Goal: Task Accomplishment & Management: Use online tool/utility

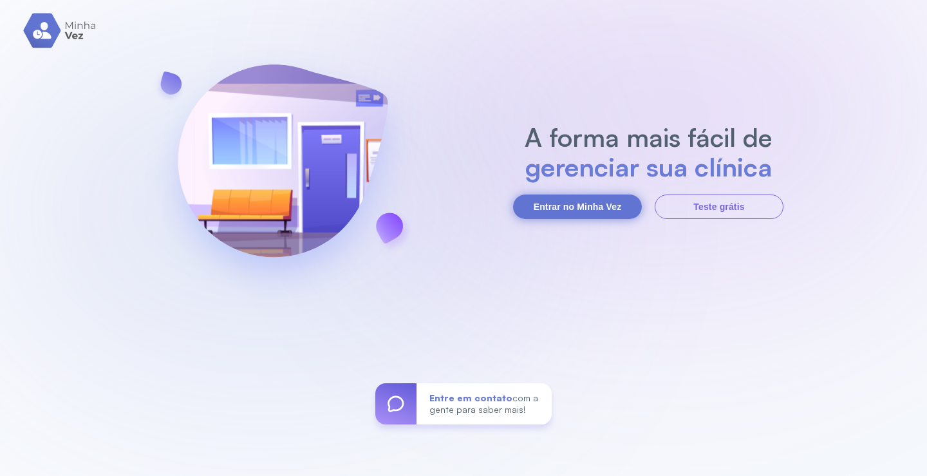
click at [559, 211] on button "Entrar no Minha Vez" at bounding box center [577, 206] width 129 height 24
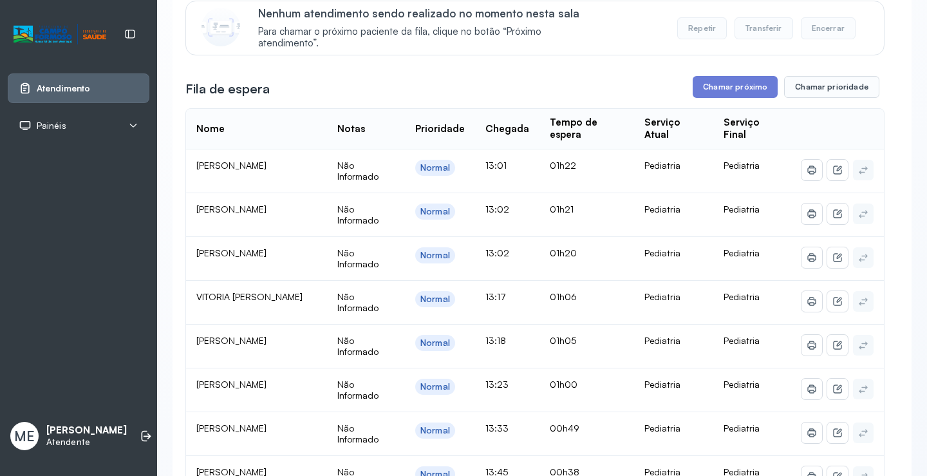
scroll to position [129, 0]
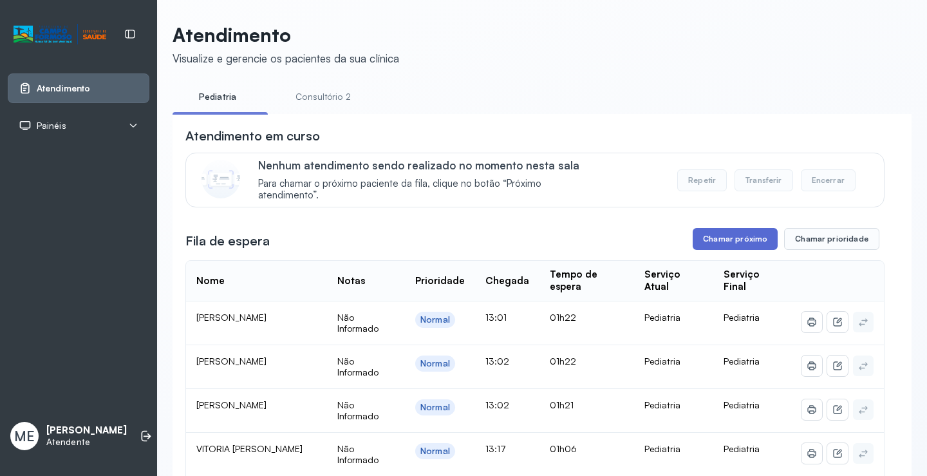
click at [701, 236] on button "Chamar próximo" at bounding box center [735, 239] width 85 height 22
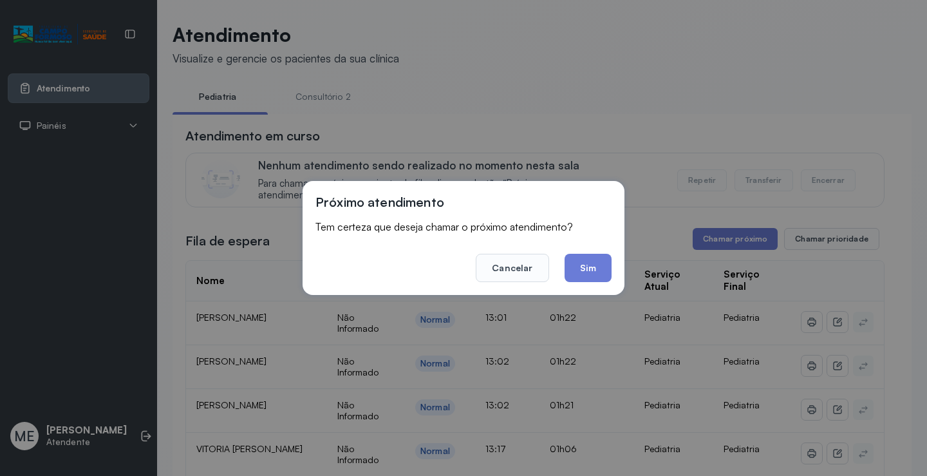
drag, startPoint x: 593, startPoint y: 266, endPoint x: 274, endPoint y: 84, distance: 367.6
click at [592, 266] on button "Sim" at bounding box center [588, 268] width 47 height 28
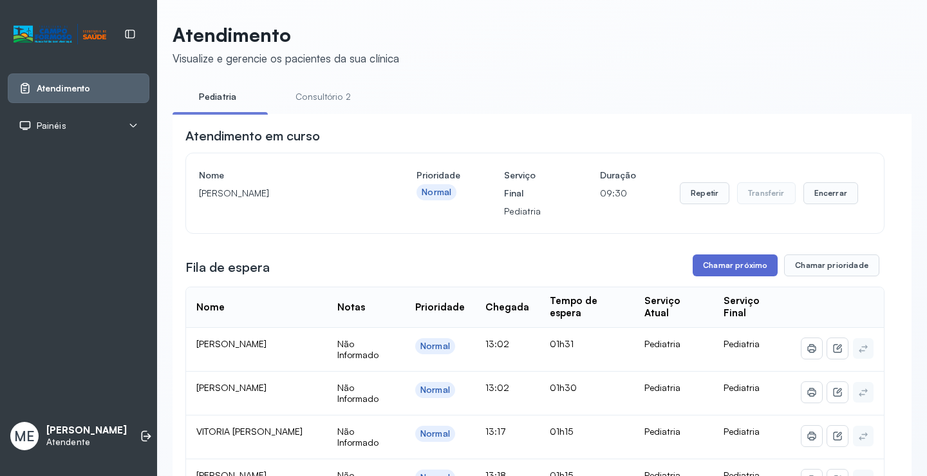
click at [719, 274] on button "Chamar próximo" at bounding box center [735, 265] width 85 height 22
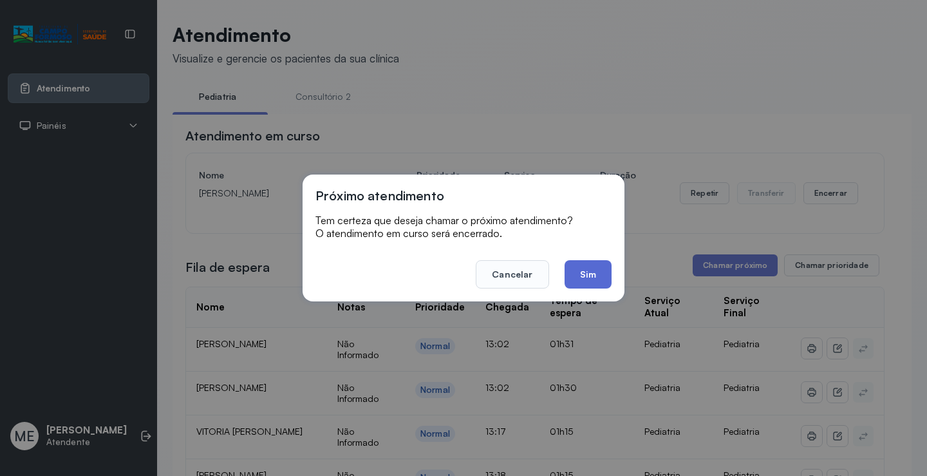
click at [590, 270] on button "Sim" at bounding box center [588, 274] width 47 height 28
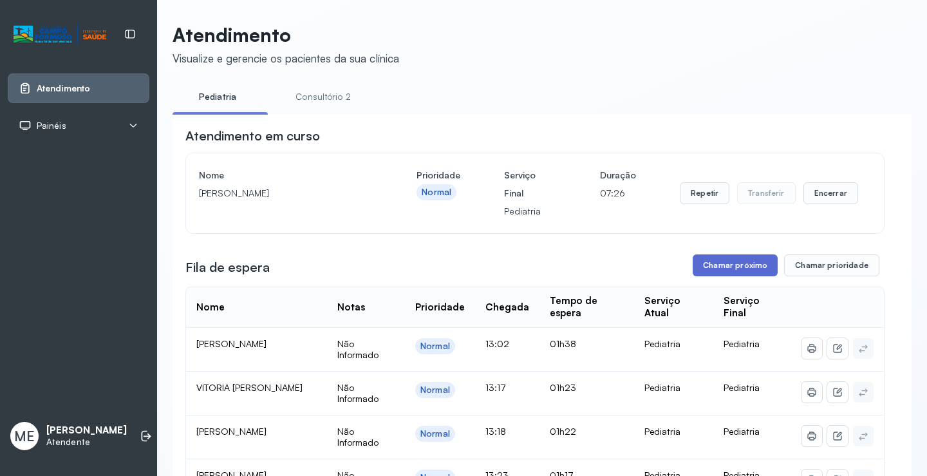
click at [718, 276] on button "Chamar próximo" at bounding box center [735, 265] width 85 height 22
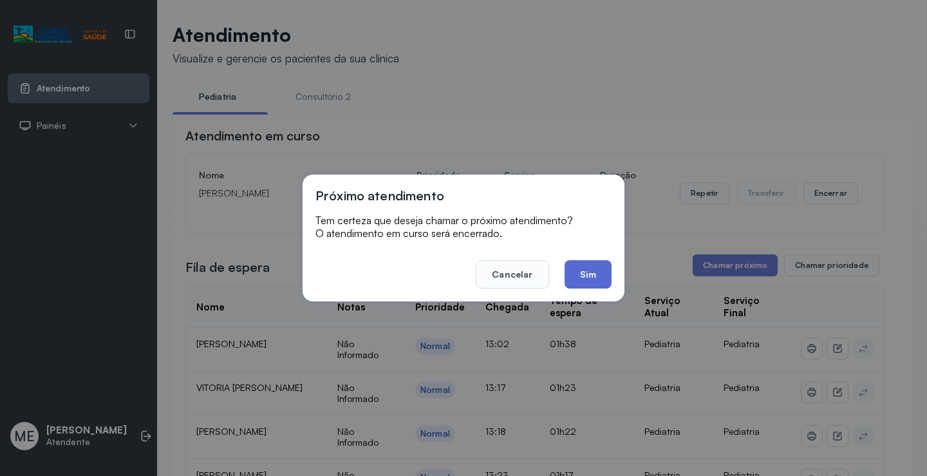
click at [597, 279] on button "Sim" at bounding box center [588, 274] width 47 height 28
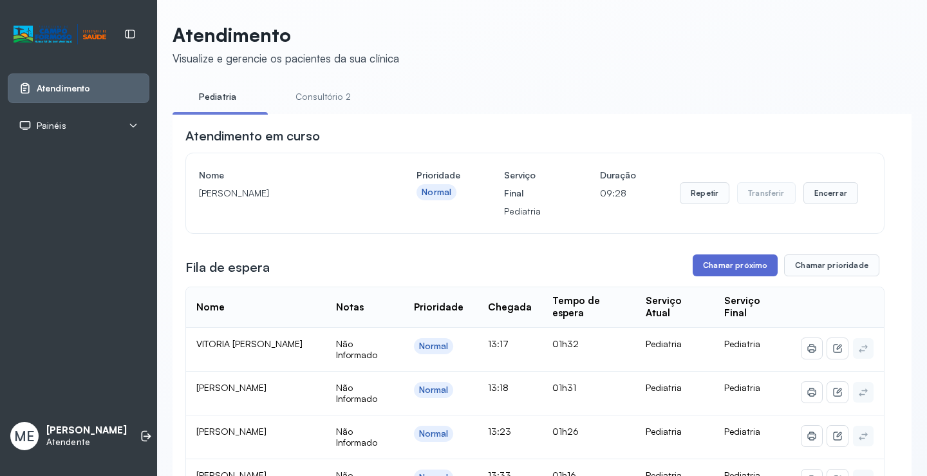
click at [709, 276] on button "Chamar próximo" at bounding box center [735, 265] width 85 height 22
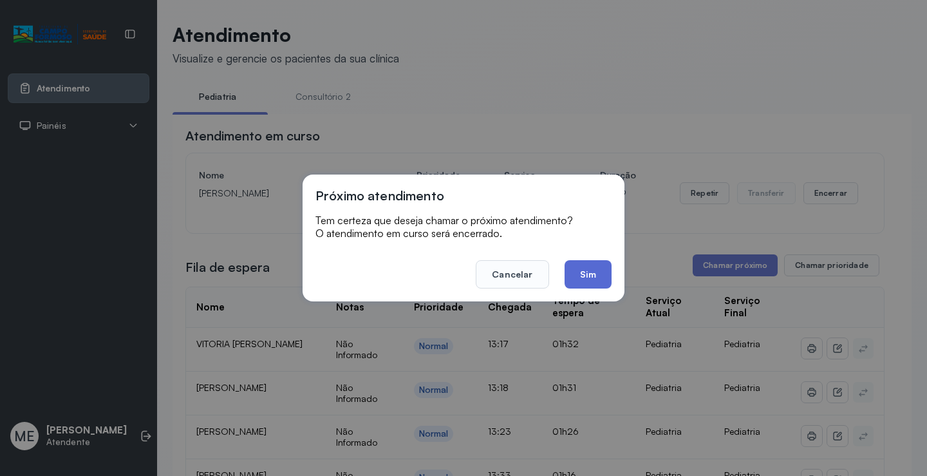
click at [608, 276] on button "Sim" at bounding box center [588, 274] width 47 height 28
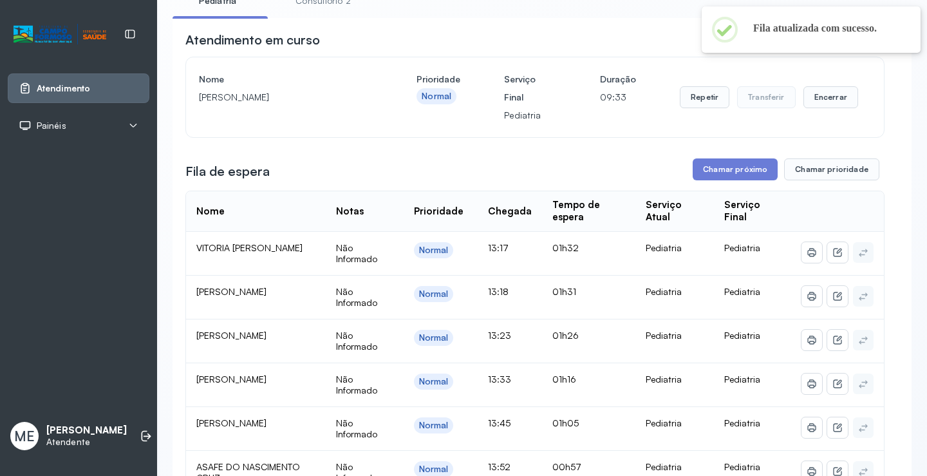
scroll to position [129, 0]
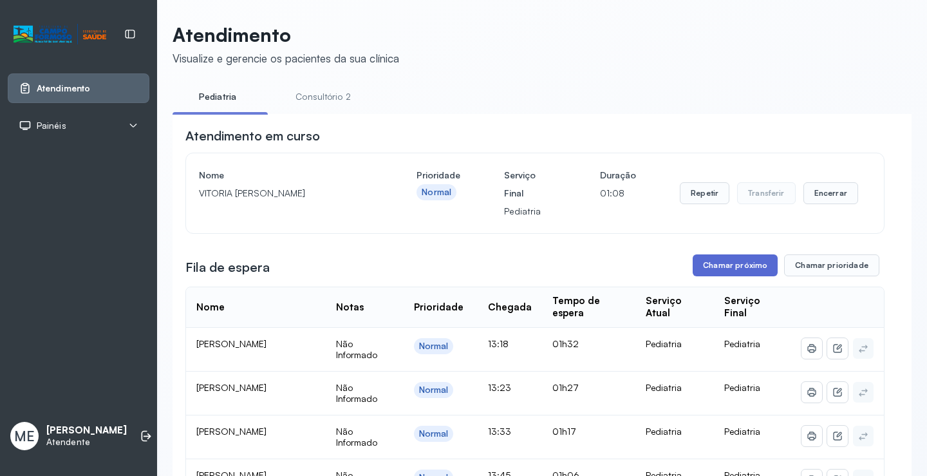
click at [726, 270] on button "Chamar próximo" at bounding box center [735, 265] width 85 height 22
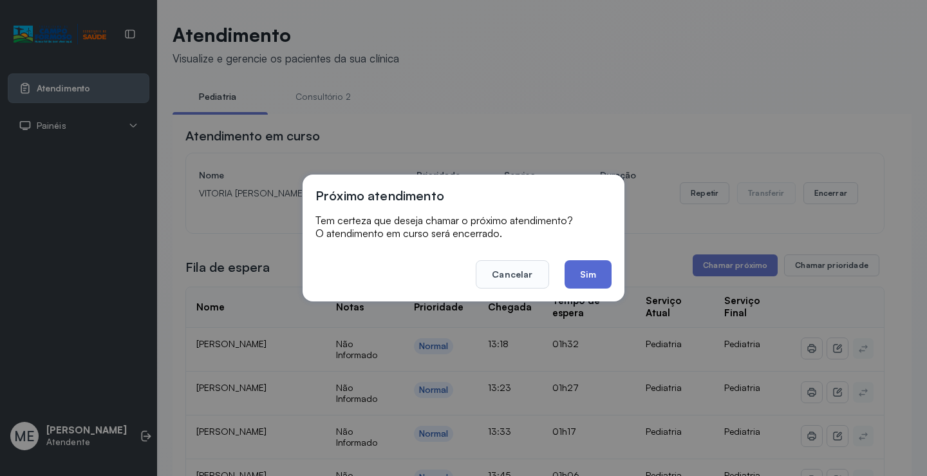
click at [578, 278] on button "Sim" at bounding box center [588, 274] width 47 height 28
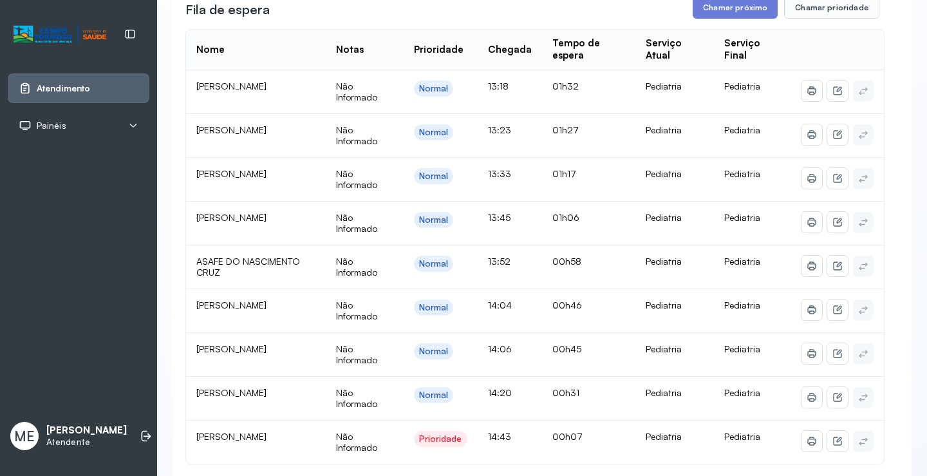
scroll to position [193, 0]
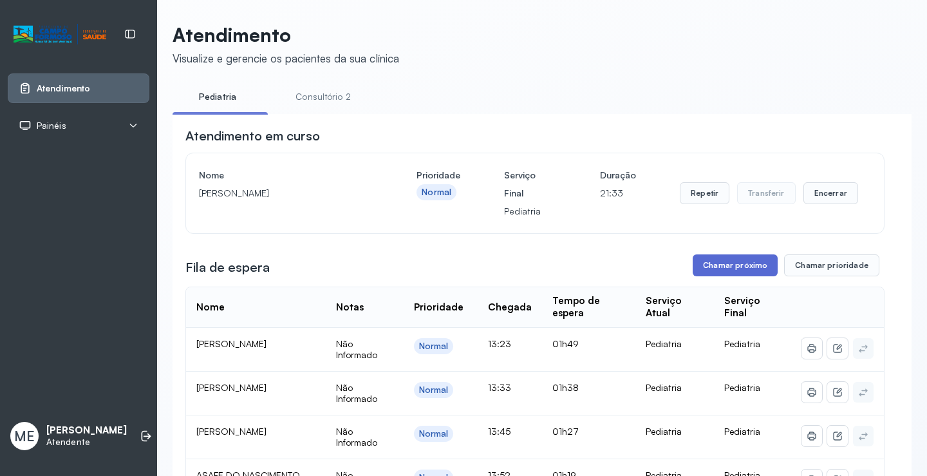
click at [718, 272] on button "Chamar próximo" at bounding box center [735, 265] width 85 height 22
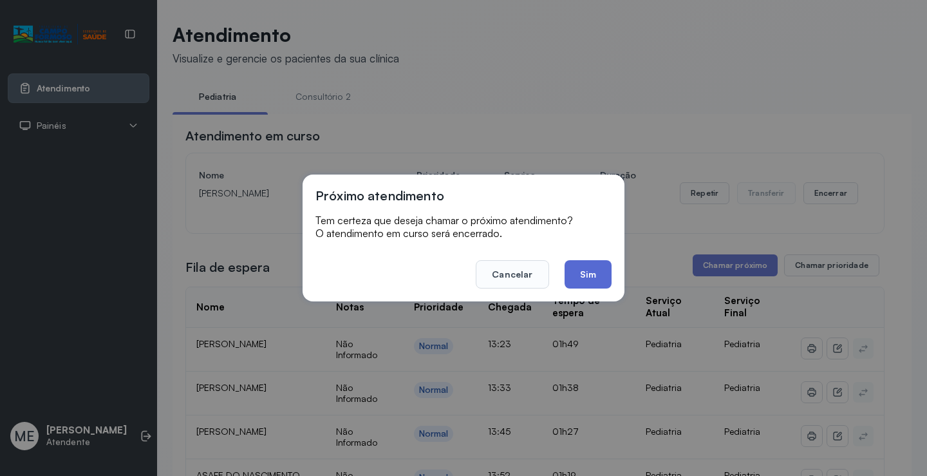
click at [594, 284] on button "Sim" at bounding box center [588, 274] width 47 height 28
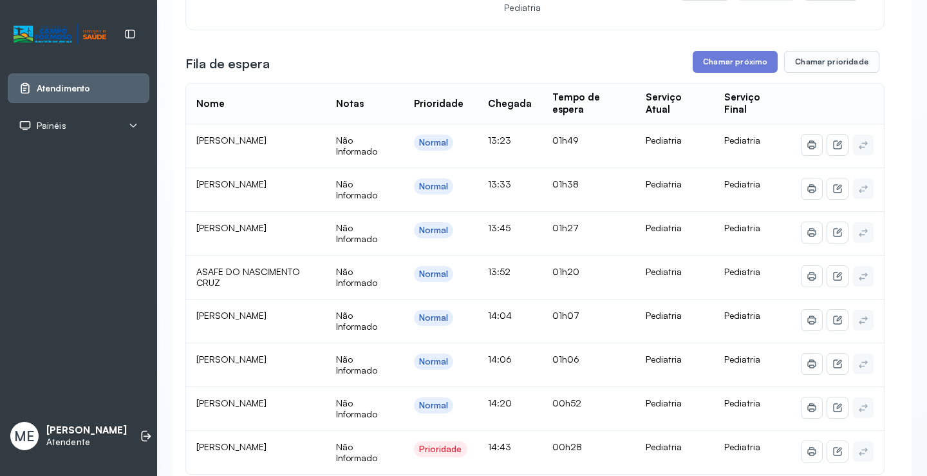
scroll to position [193, 0]
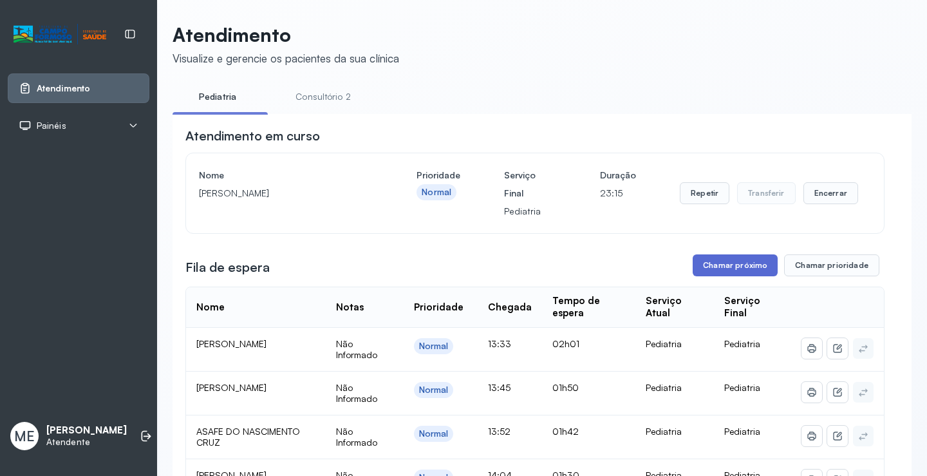
click at [702, 274] on button "Chamar próximo" at bounding box center [735, 265] width 85 height 22
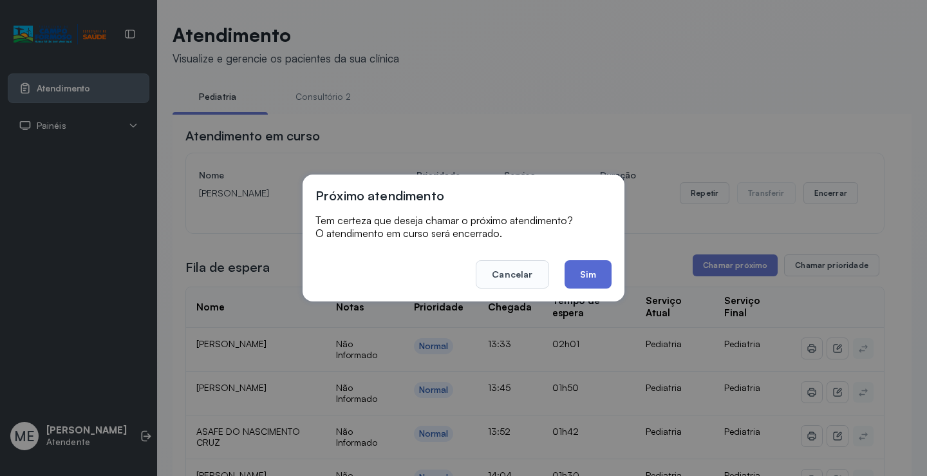
click at [577, 277] on button "Sim" at bounding box center [588, 274] width 47 height 28
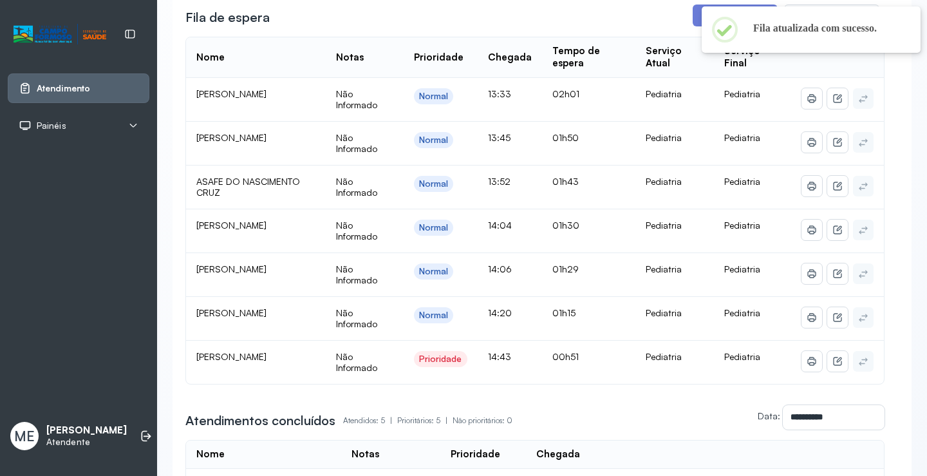
scroll to position [258, 0]
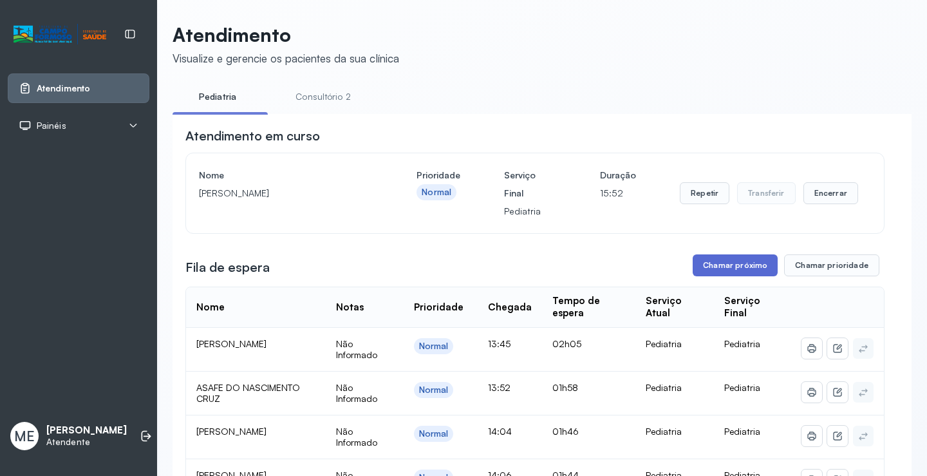
click at [725, 267] on button "Chamar próximo" at bounding box center [735, 265] width 85 height 22
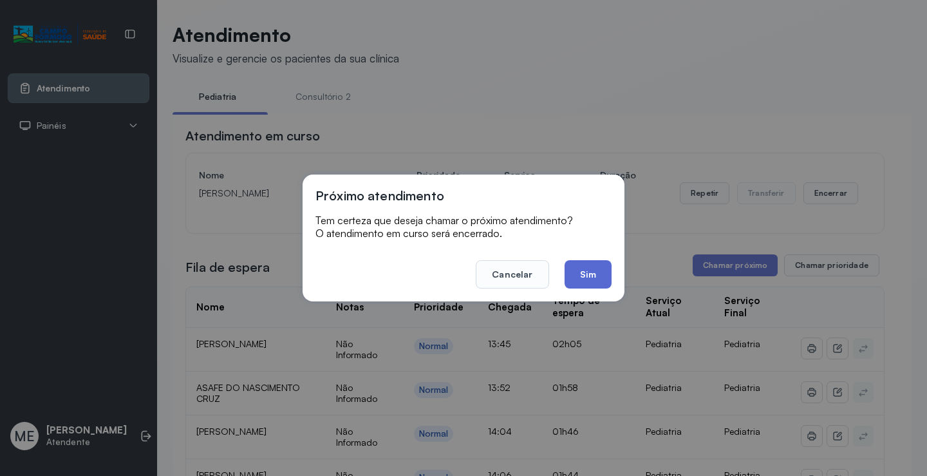
click at [601, 277] on button "Sim" at bounding box center [588, 274] width 47 height 28
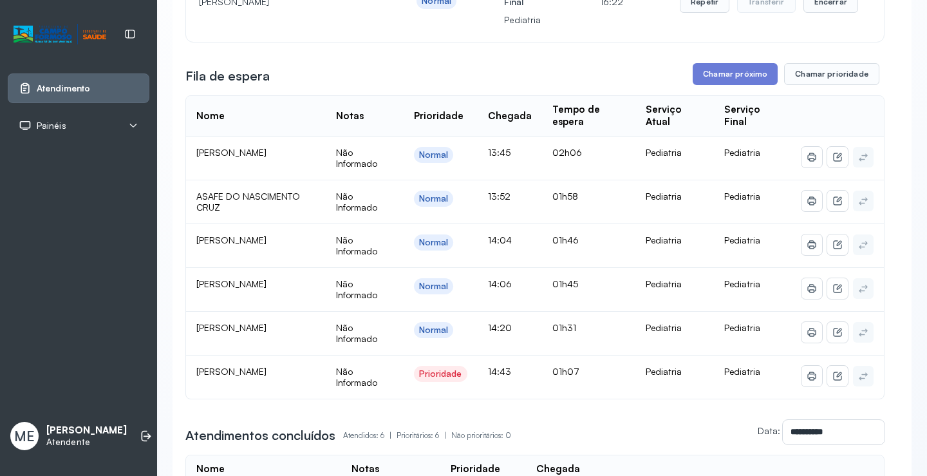
scroll to position [258, 0]
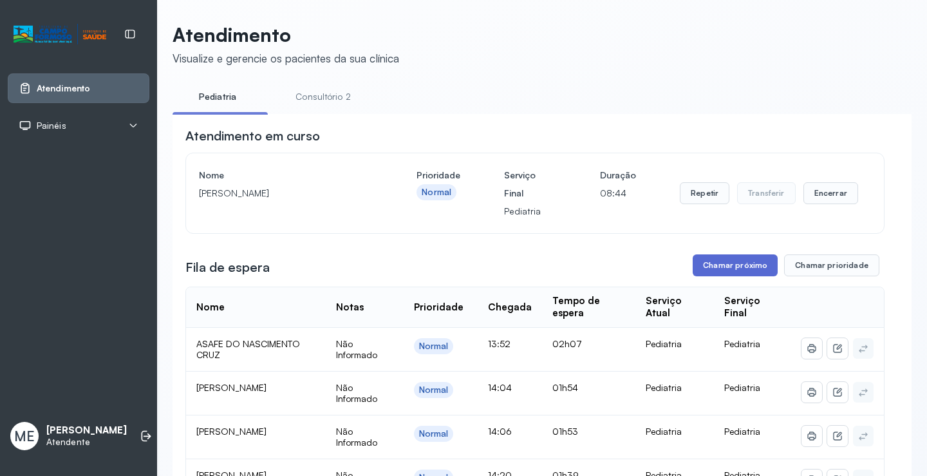
click at [734, 267] on button "Chamar próximo" at bounding box center [735, 265] width 85 height 22
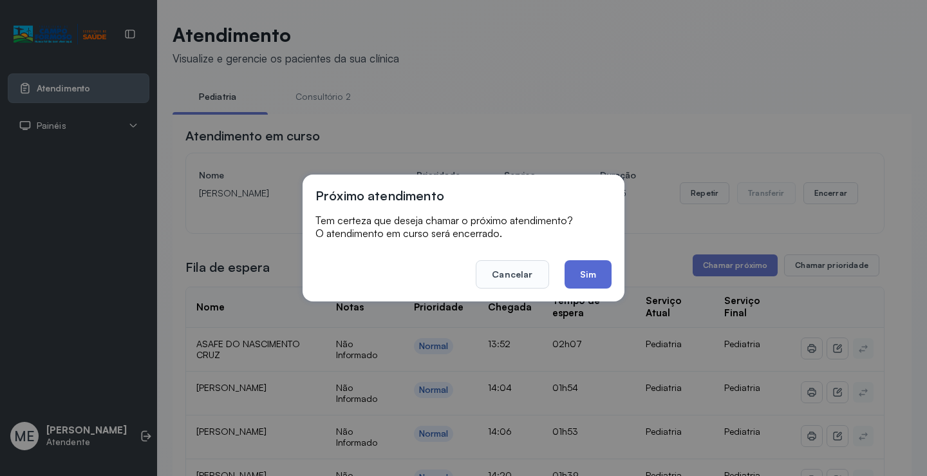
click at [606, 274] on button "Sim" at bounding box center [588, 274] width 47 height 28
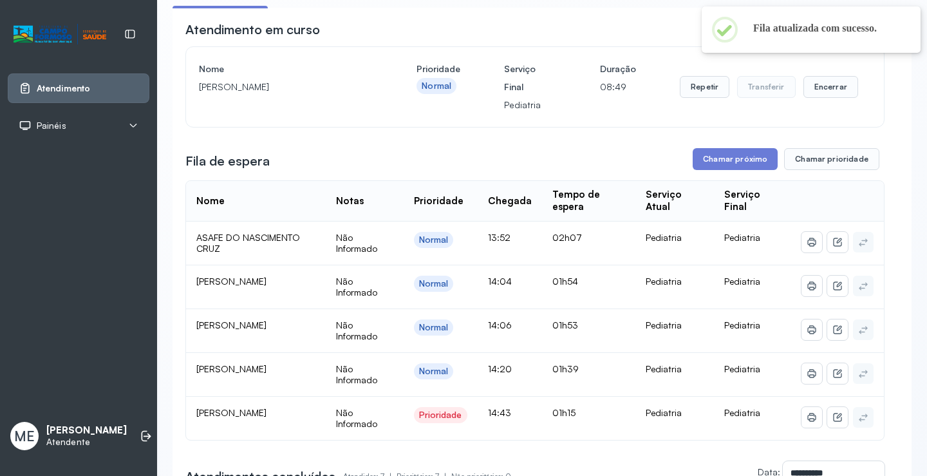
scroll to position [129, 0]
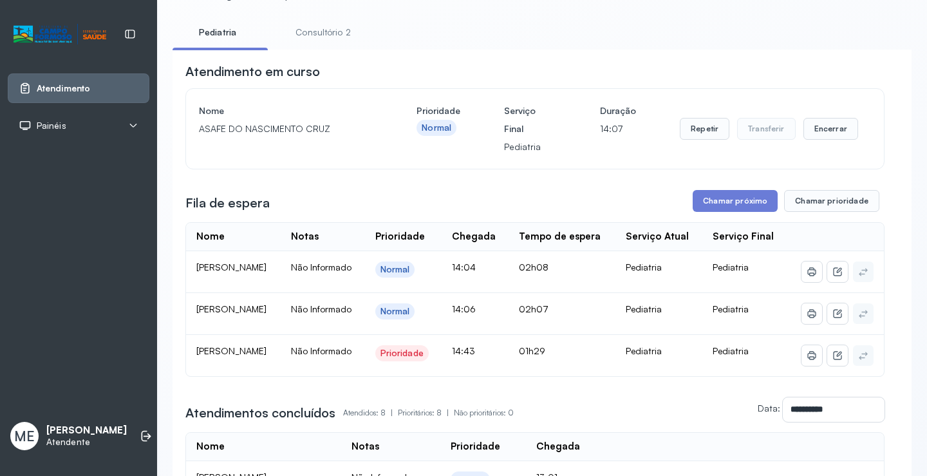
scroll to position [129, 0]
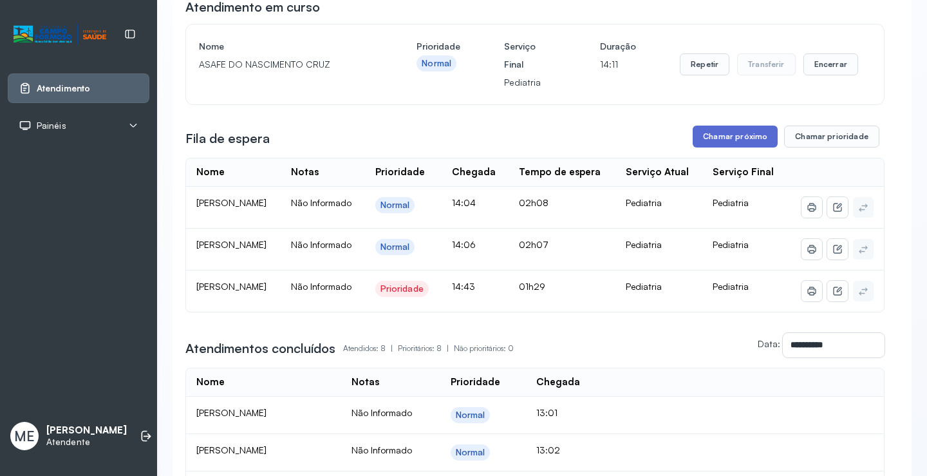
click at [738, 140] on button "Chamar próximo" at bounding box center [735, 137] width 85 height 22
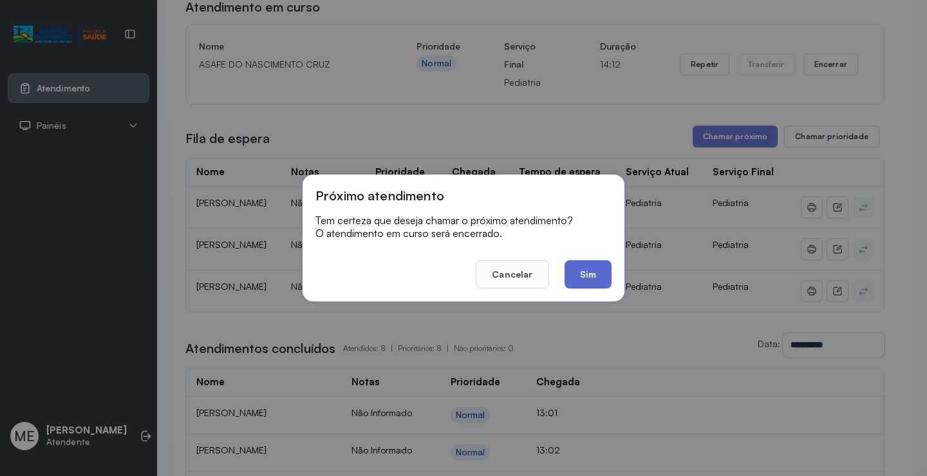
click at [581, 270] on button "Sim" at bounding box center [588, 274] width 47 height 28
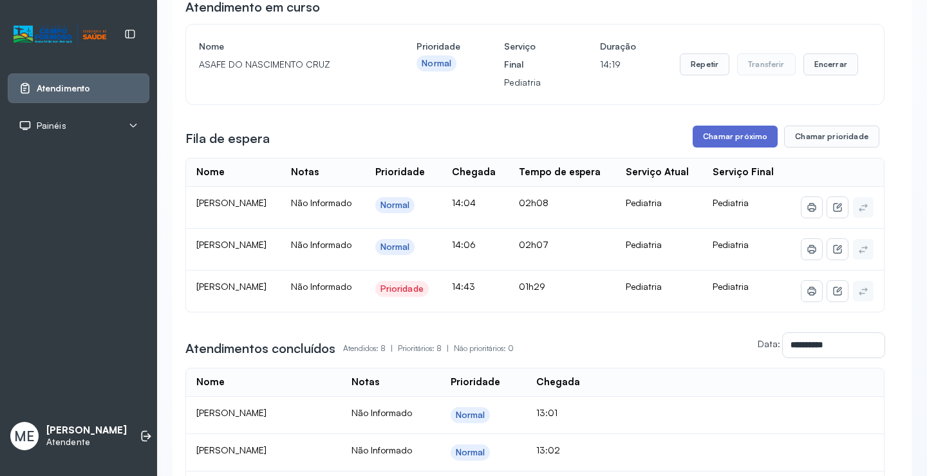
click at [715, 142] on button "Chamar próximo" at bounding box center [735, 137] width 85 height 22
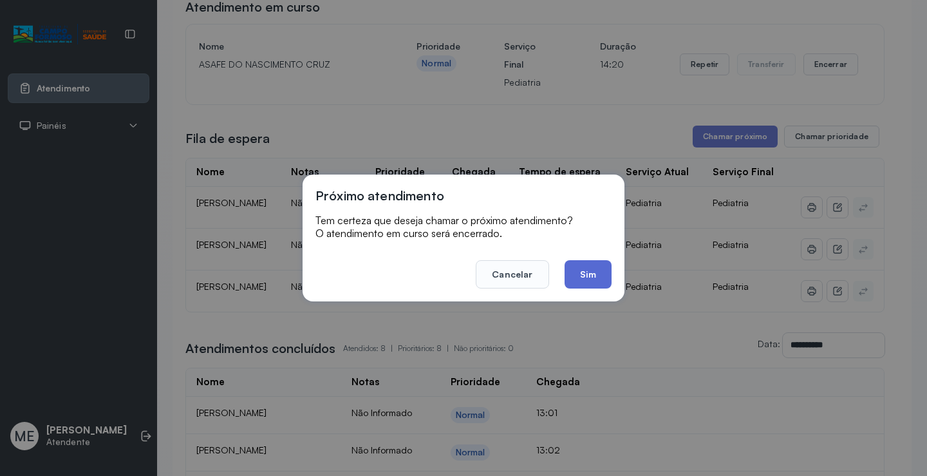
click at [602, 279] on button "Sim" at bounding box center [588, 274] width 47 height 28
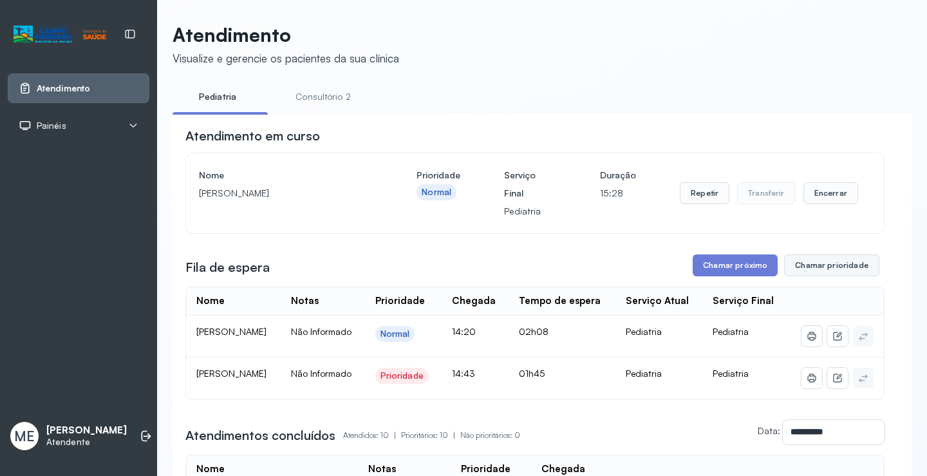
click at [832, 270] on button "Chamar prioridade" at bounding box center [831, 265] width 95 height 22
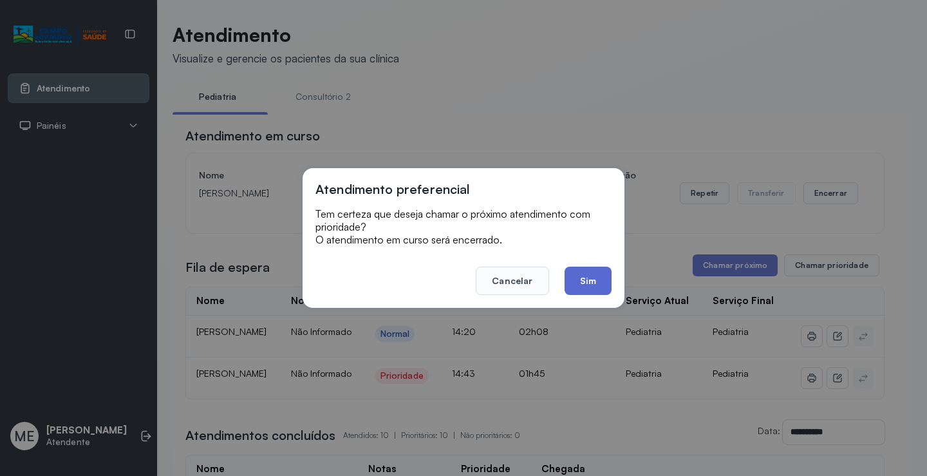
click at [594, 274] on button "Sim" at bounding box center [588, 281] width 47 height 28
